Goal: Find specific page/section: Find specific page/section

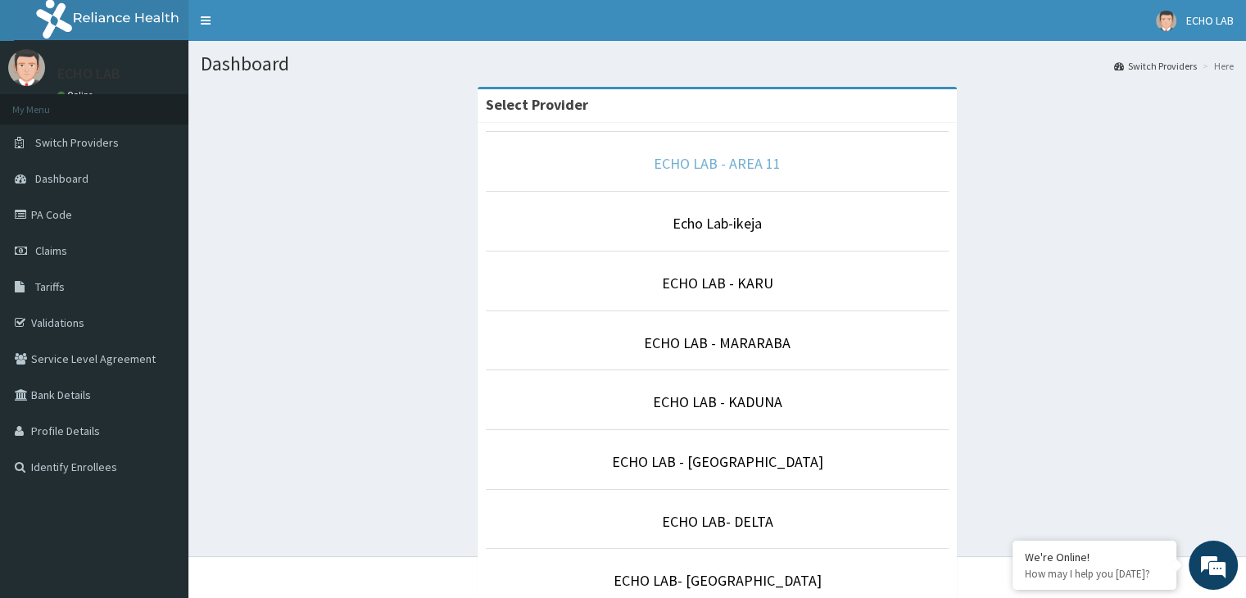
click at [699, 165] on link "ECHO LAB - AREA 11" at bounding box center [717, 163] width 127 height 19
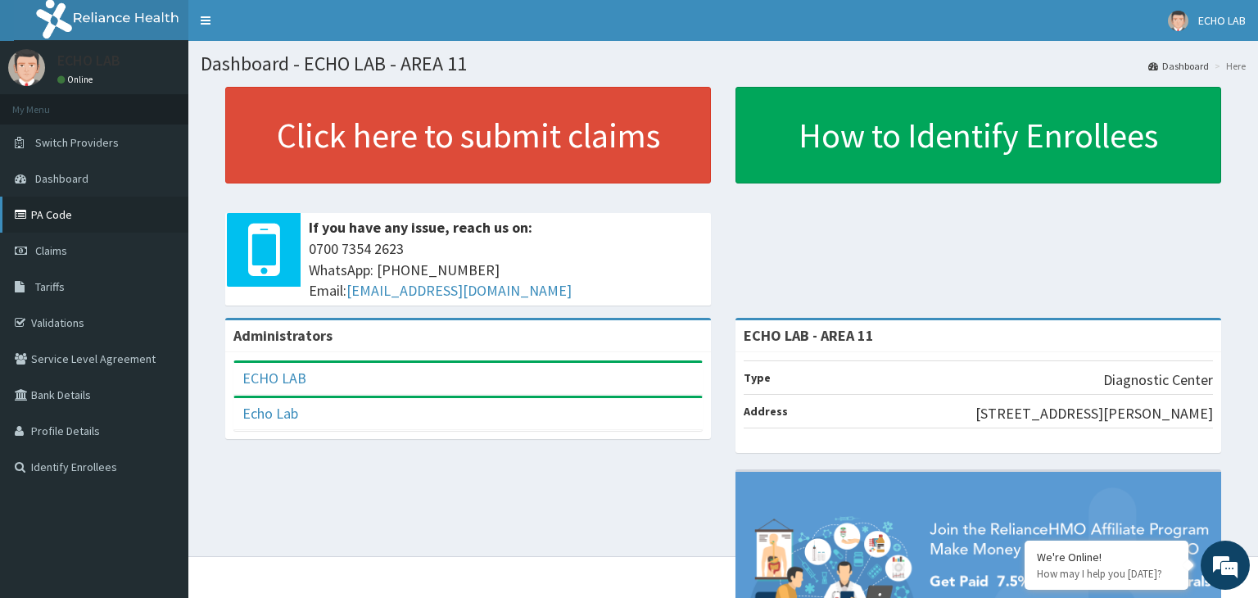
click at [57, 216] on link "PA Code" at bounding box center [94, 215] width 188 height 36
